Goal: Transaction & Acquisition: Download file/media

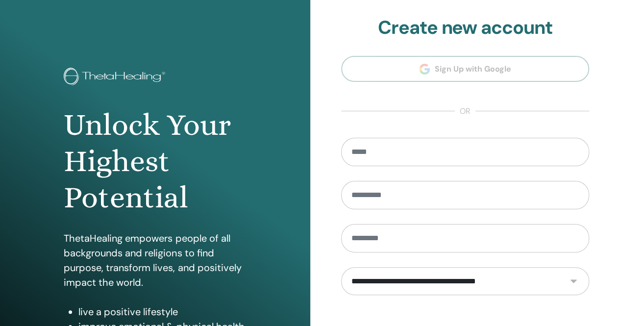
type input "**********"
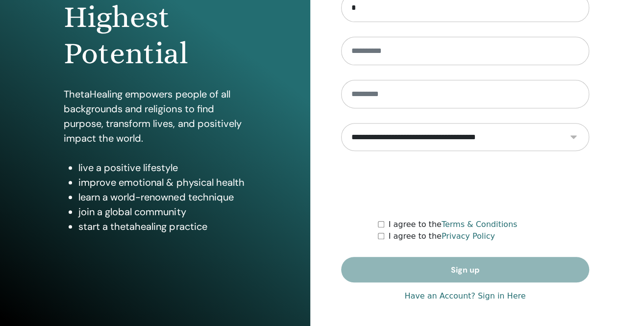
type input "*"
click at [472, 298] on link "Have an Account? Sign in Here" at bounding box center [464, 296] width 121 height 12
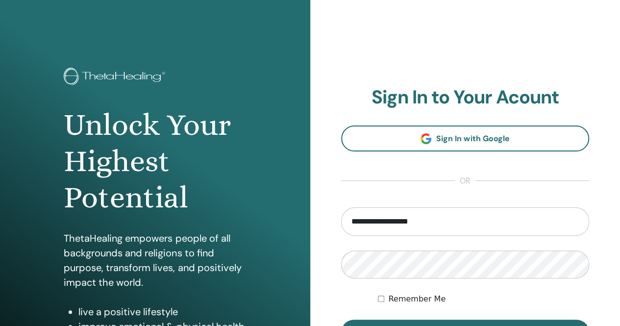
scroll to position [57, 0]
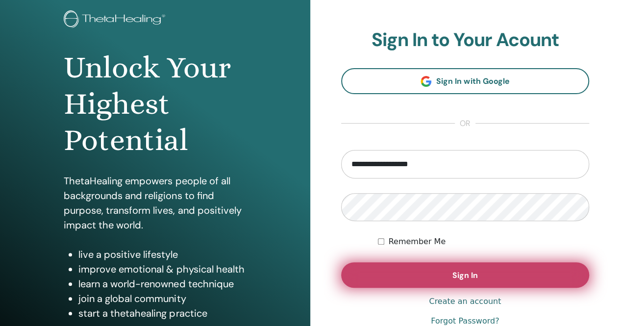
click at [455, 272] on span "Sign In" at bounding box center [464, 275] width 25 height 10
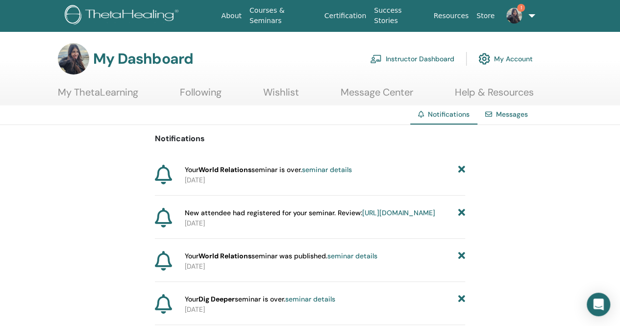
click at [404, 57] on link "Instructor Dashboard" at bounding box center [412, 59] width 84 height 22
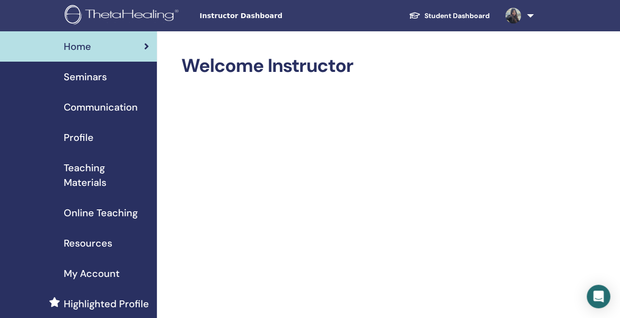
click at [95, 181] on span "Teaching Materials" at bounding box center [106, 175] width 85 height 29
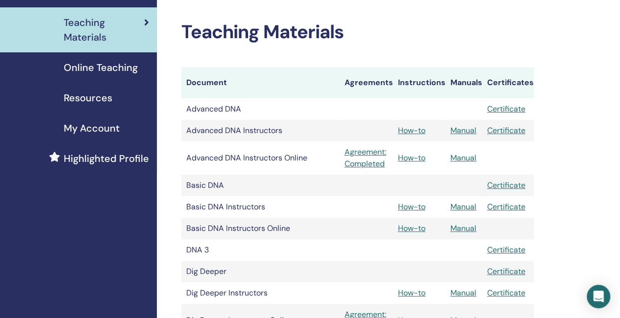
scroll to position [148, 0]
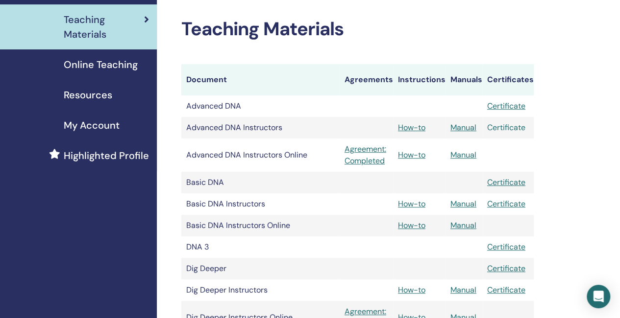
click at [514, 130] on link "Certificate" at bounding box center [506, 127] width 38 height 10
click at [460, 127] on link "Manual" at bounding box center [463, 127] width 26 height 10
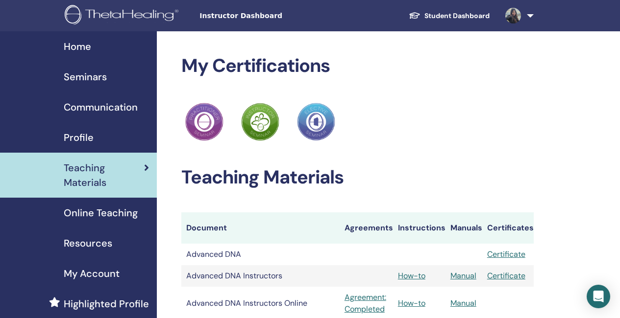
scroll to position [148, 0]
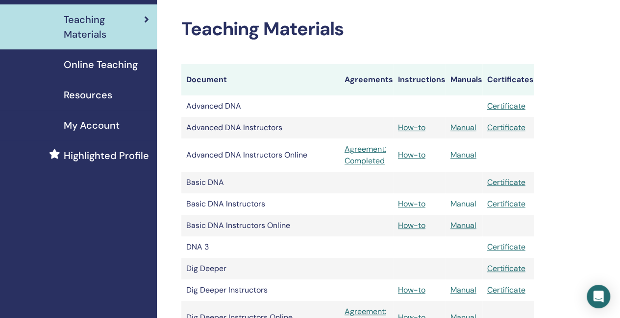
click at [472, 202] on link "Manual" at bounding box center [463, 204] width 26 height 10
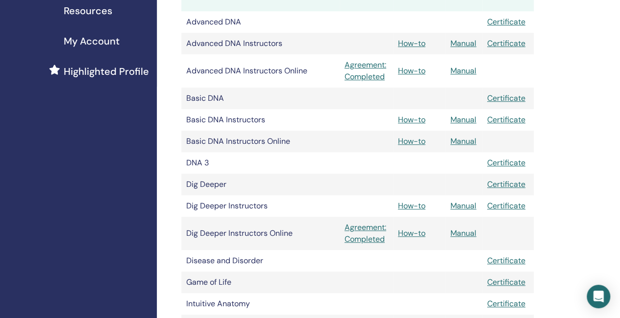
scroll to position [236, 0]
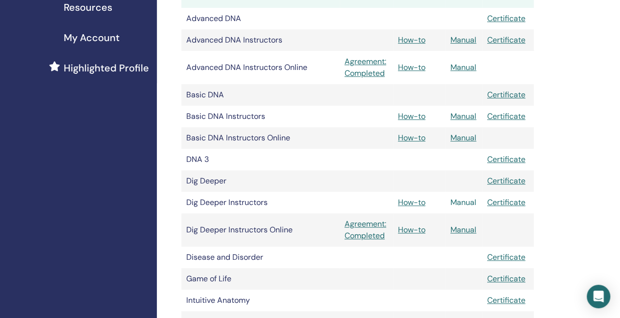
click at [462, 202] on link "Manual" at bounding box center [463, 202] width 26 height 10
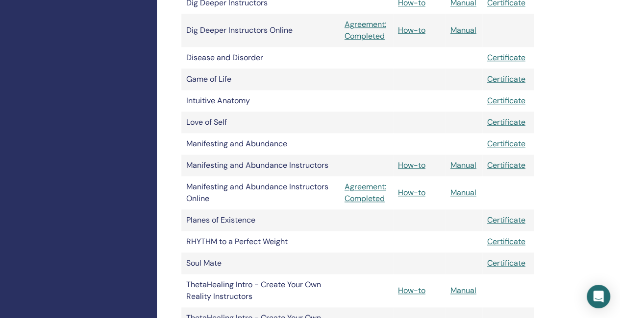
scroll to position [465, 0]
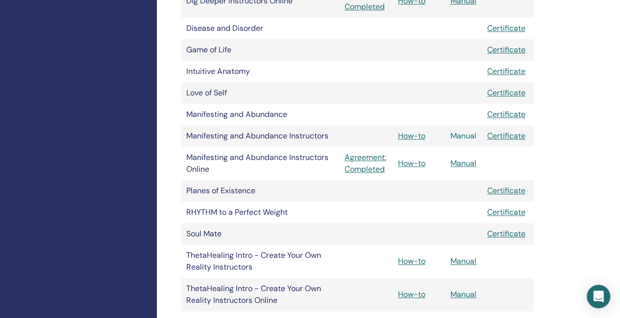
click at [470, 136] on link "Manual" at bounding box center [463, 136] width 26 height 10
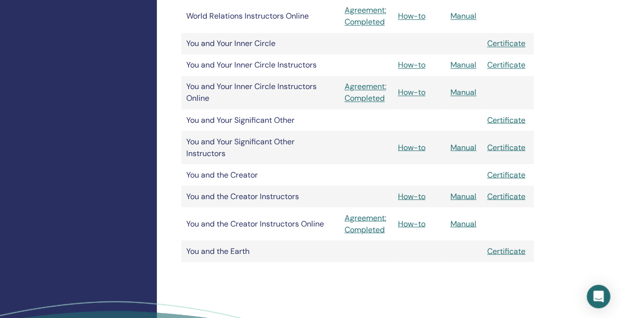
scroll to position [823, 0]
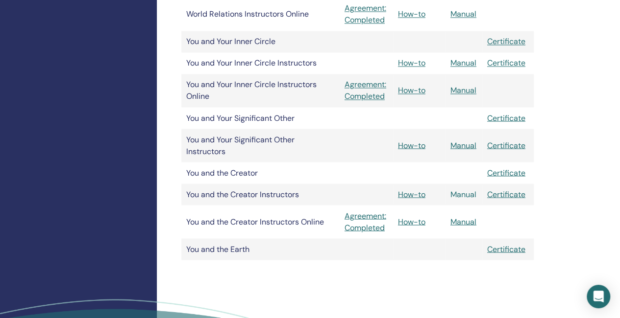
click at [457, 191] on link "Manual" at bounding box center [463, 194] width 26 height 10
